Goal: Information Seeking & Learning: Check status

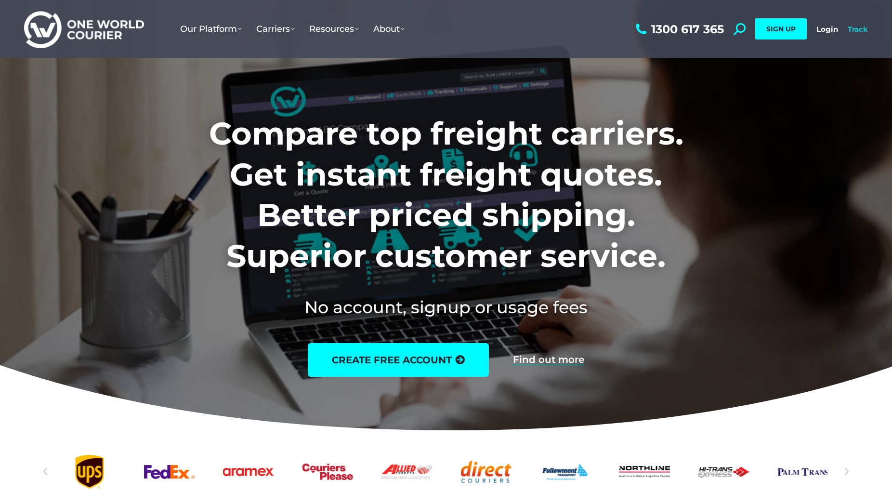
click at [860, 29] on link "Track" at bounding box center [858, 29] width 20 height 9
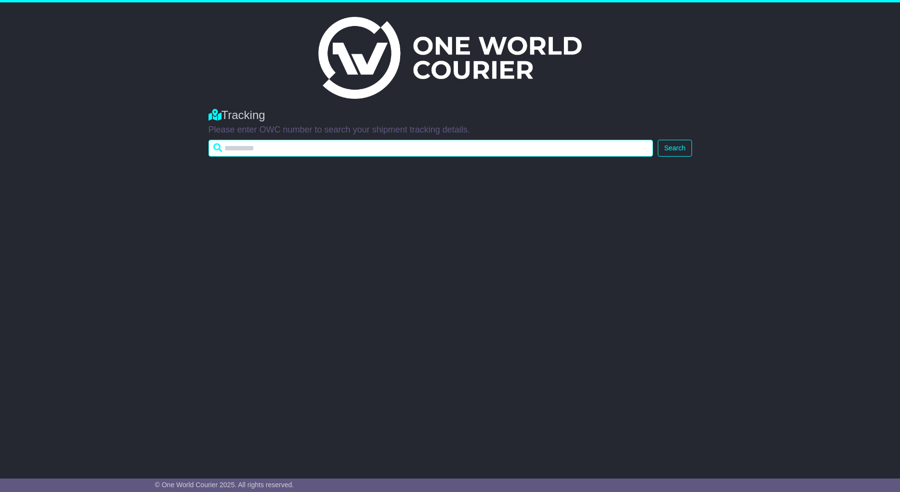
click at [262, 149] on input "text" at bounding box center [431, 148] width 445 height 17
type input "*********"
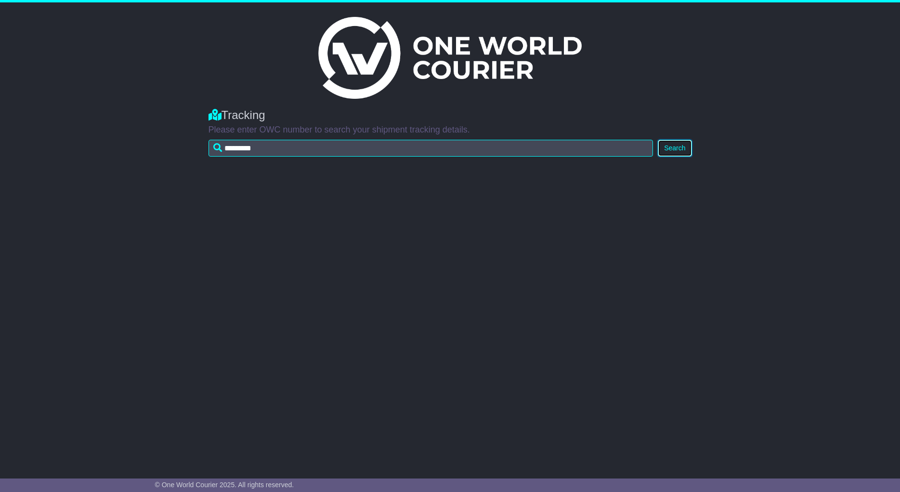
click at [663, 149] on button "Search" at bounding box center [675, 148] width 34 height 17
